Goal: Book appointment/travel/reservation

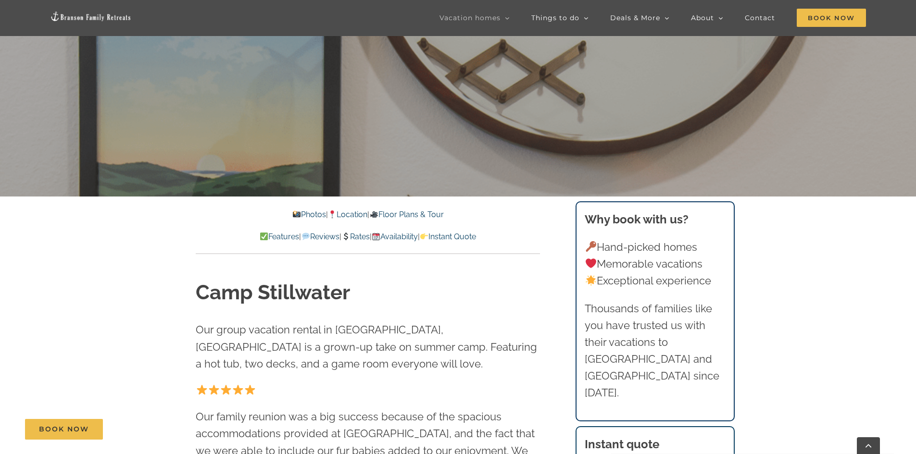
scroll to position [337, 0]
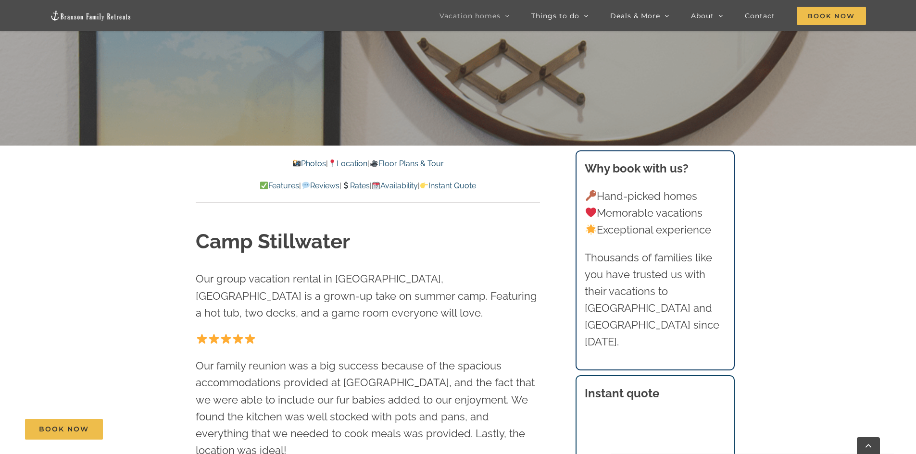
click at [409, 185] on link "Availability" at bounding box center [395, 185] width 46 height 9
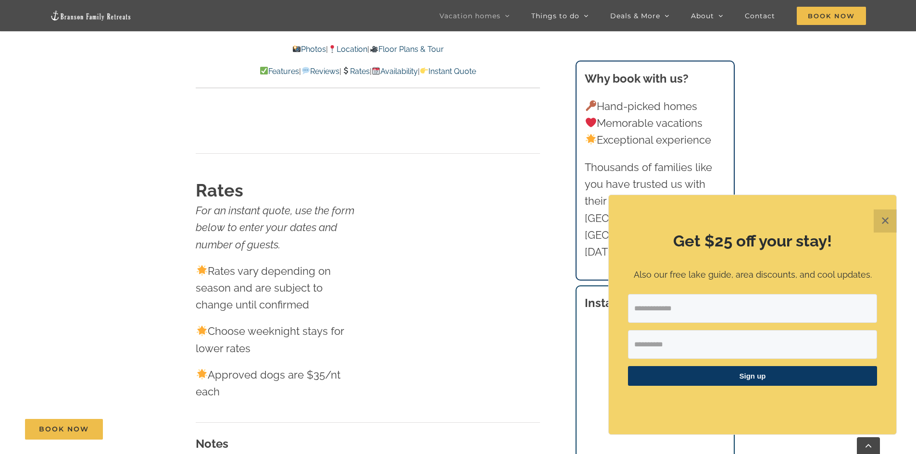
scroll to position [5689, 0]
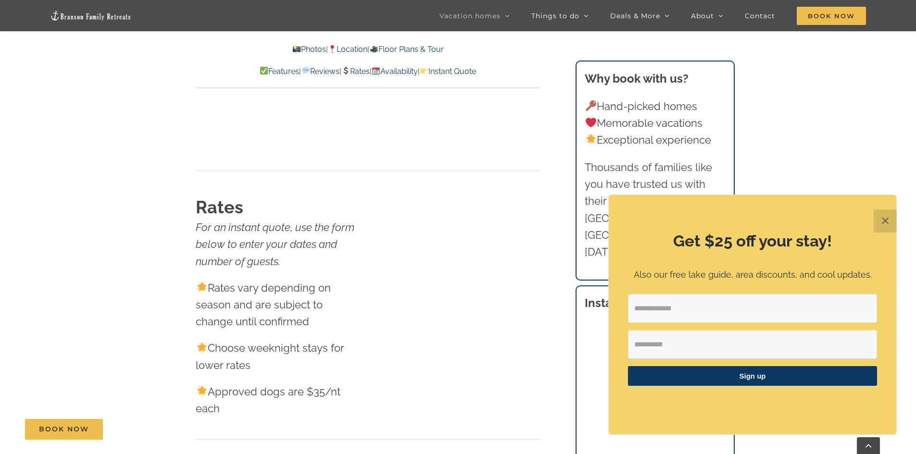
click at [356, 72] on link "Rates" at bounding box center [355, 71] width 28 height 9
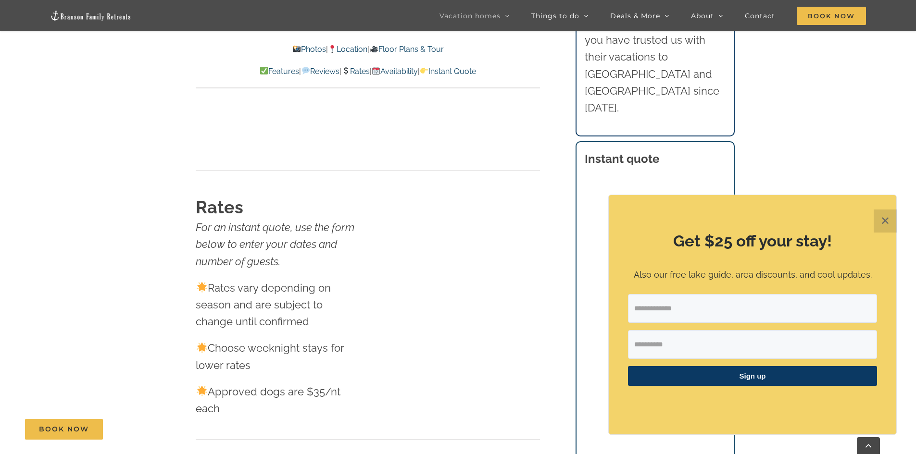
scroll to position [5834, 0]
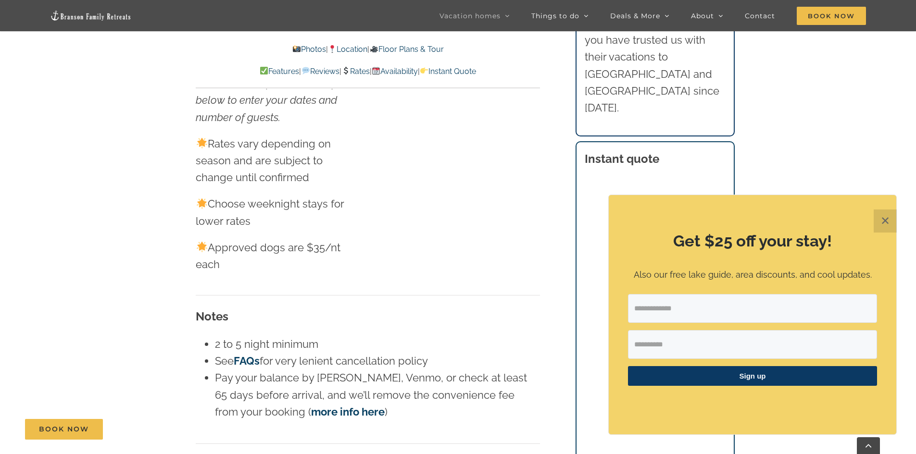
click at [887, 220] on button "✕" at bounding box center [884, 221] width 23 height 23
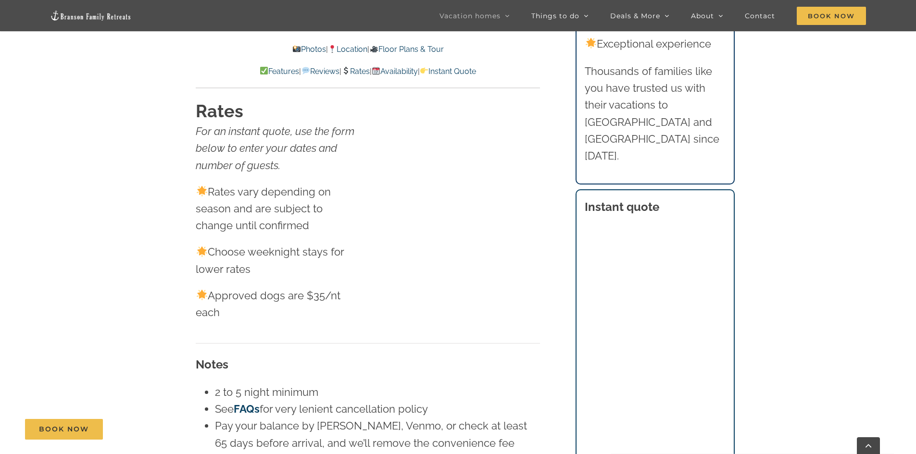
click at [357, 69] on link "Rates" at bounding box center [355, 71] width 28 height 9
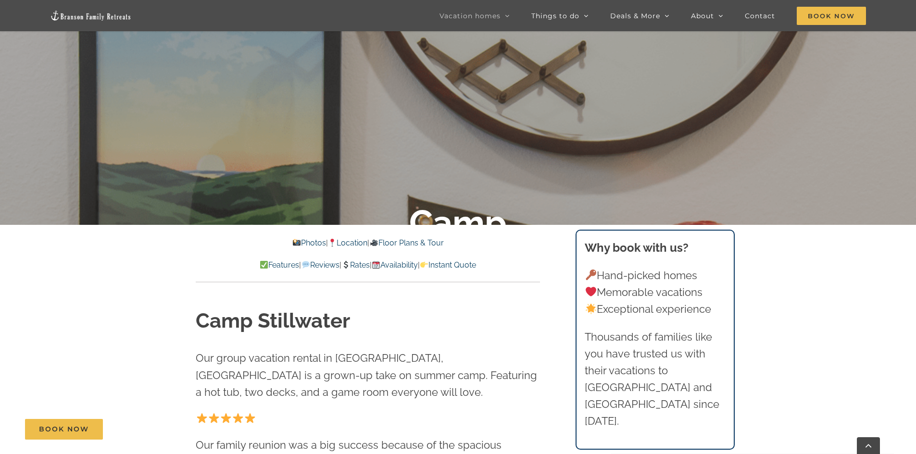
scroll to position [0, 0]
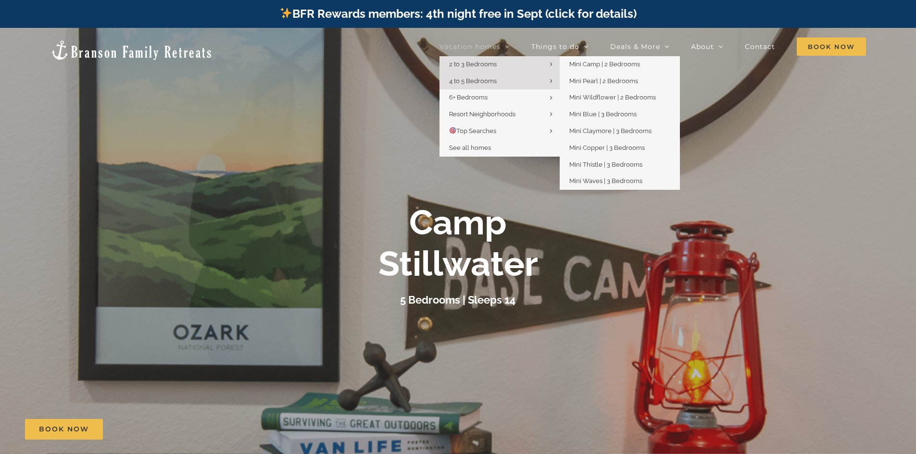
click at [497, 60] on link "2 to 3 Bedrooms" at bounding box center [499, 64] width 120 height 17
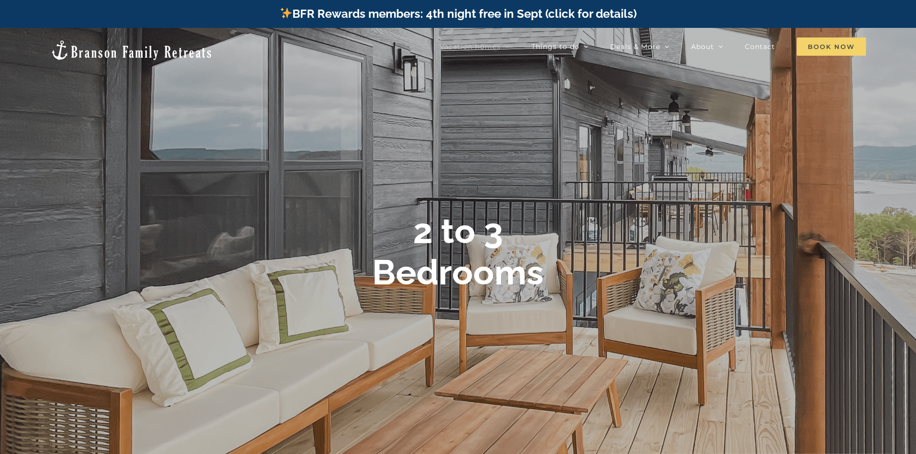
click at [826, 48] on span "Book Now" at bounding box center [831, 46] width 69 height 18
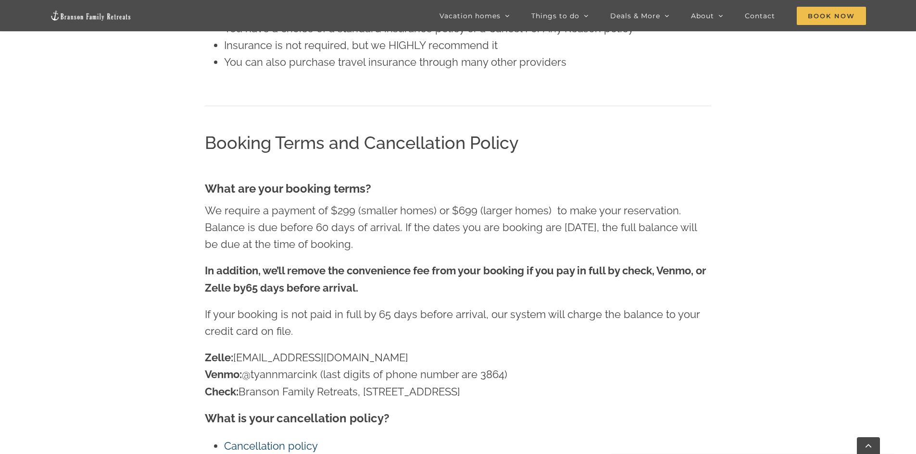
scroll to position [935, 0]
